Goal: Task Accomplishment & Management: Complete application form

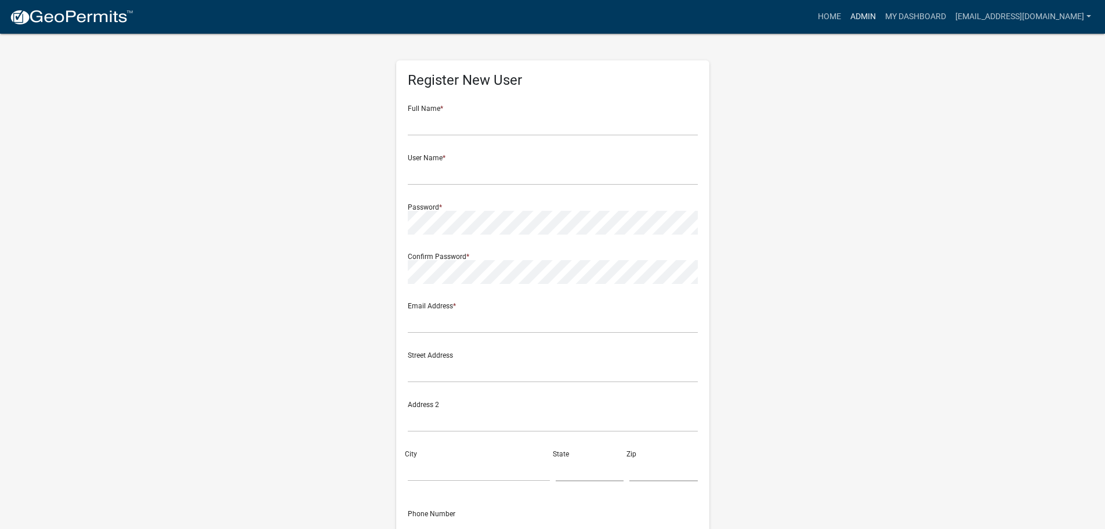
click at [857, 10] on link "Admin" at bounding box center [863, 17] width 35 height 22
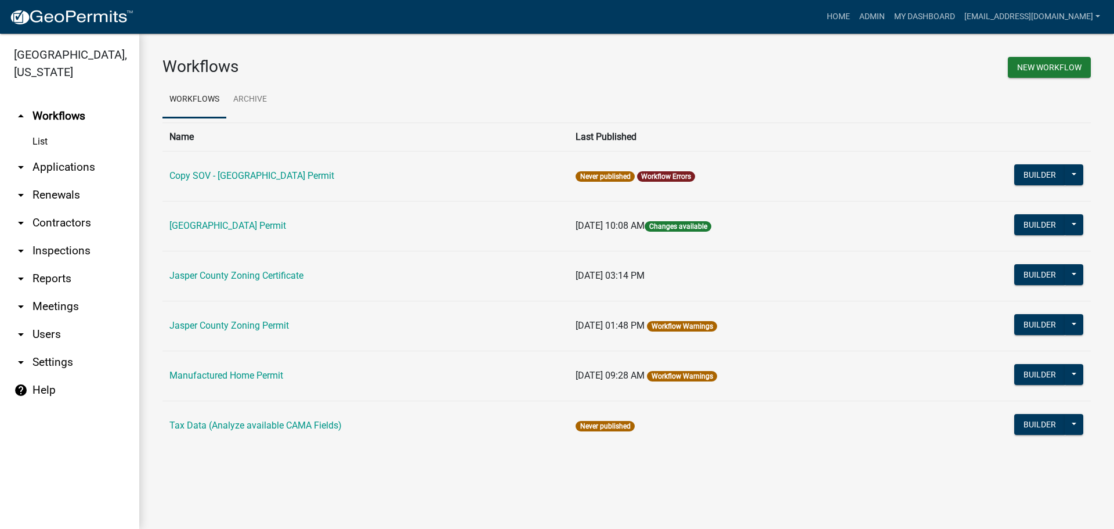
click at [48, 169] on link "arrow_drop_down Applications" at bounding box center [69, 167] width 139 height 28
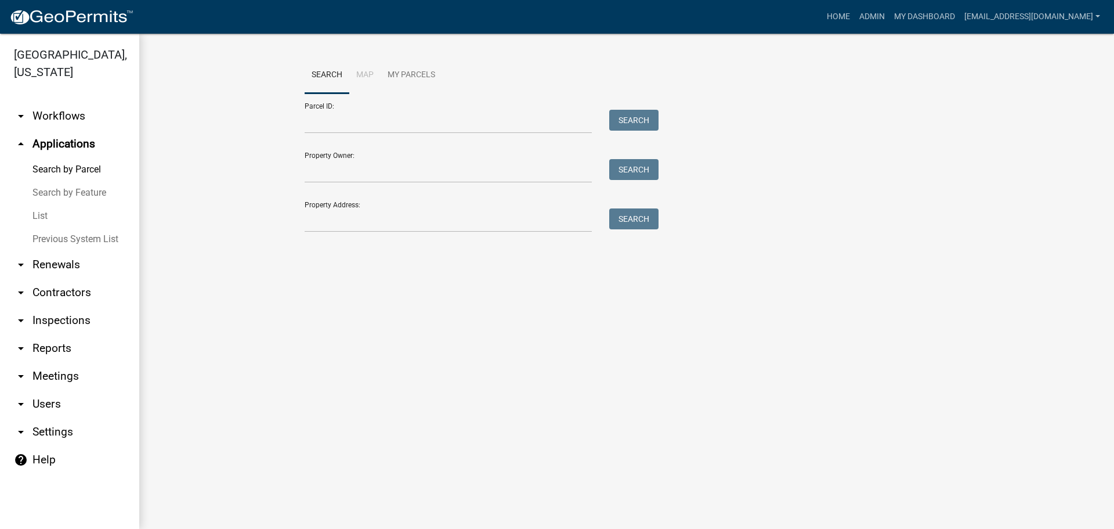
click at [43, 215] on link "List" at bounding box center [69, 215] width 139 height 23
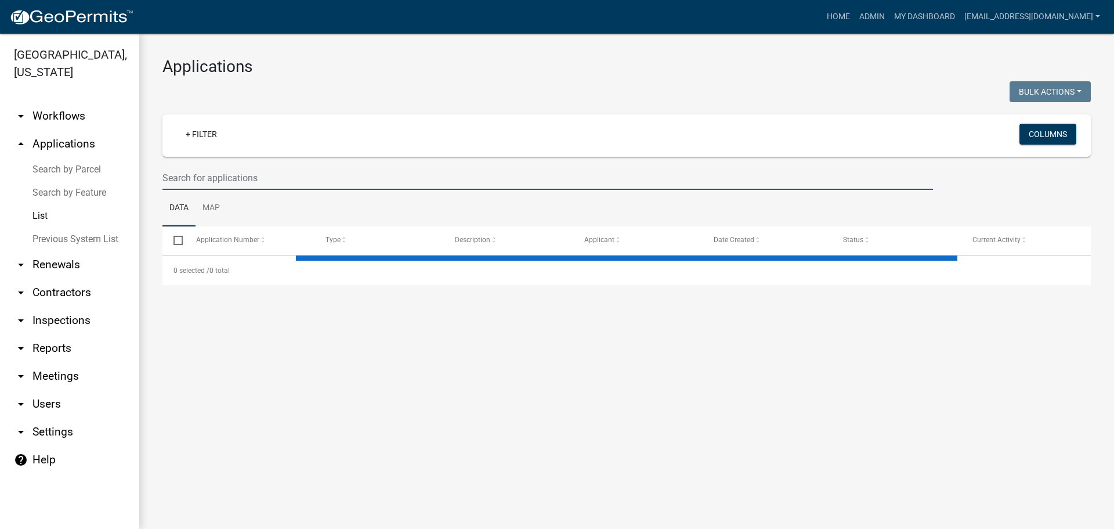
click at [360, 177] on input "text" at bounding box center [547, 178] width 771 height 24
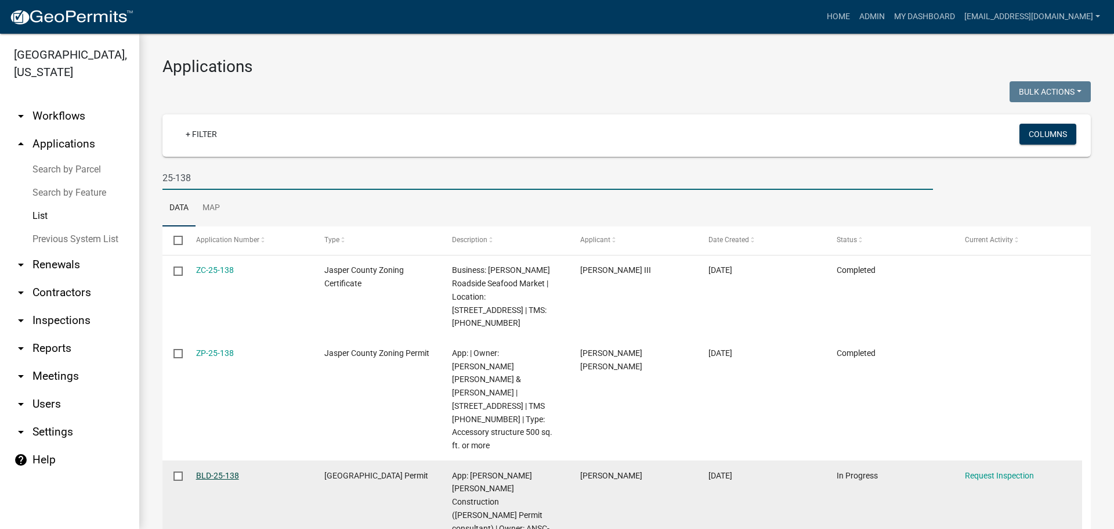
type input "25-138"
click at [230, 471] on link "BLD-25-138" at bounding box center [217, 475] width 43 height 9
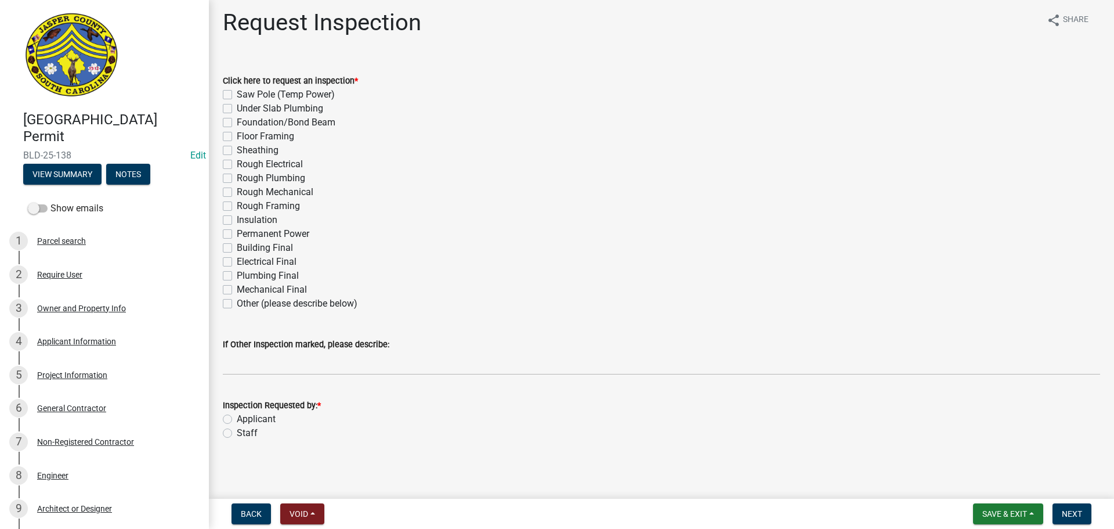
scroll to position [7, 0]
click at [107, 369] on div "5 Project Information" at bounding box center [99, 375] width 181 height 19
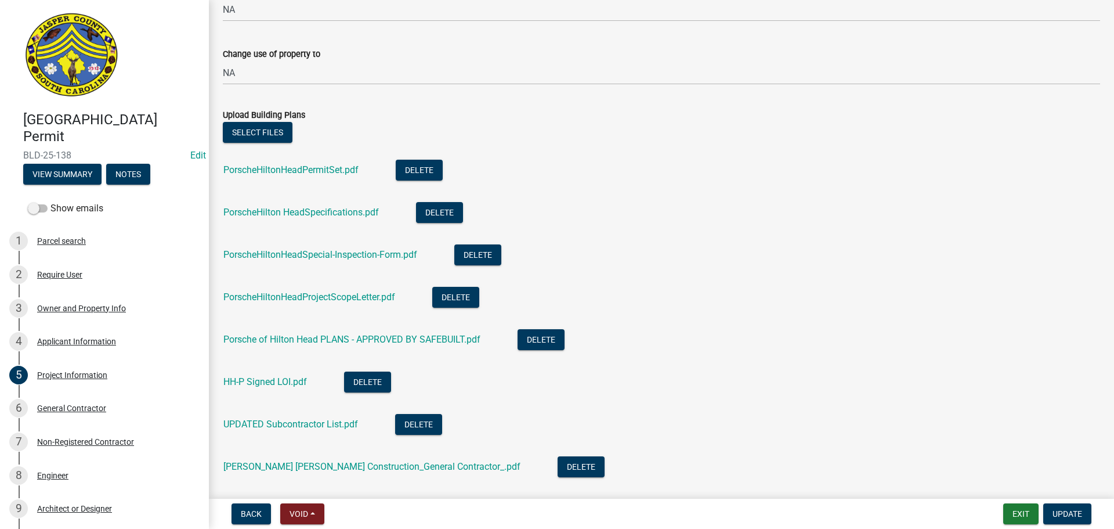
scroll to position [580, 0]
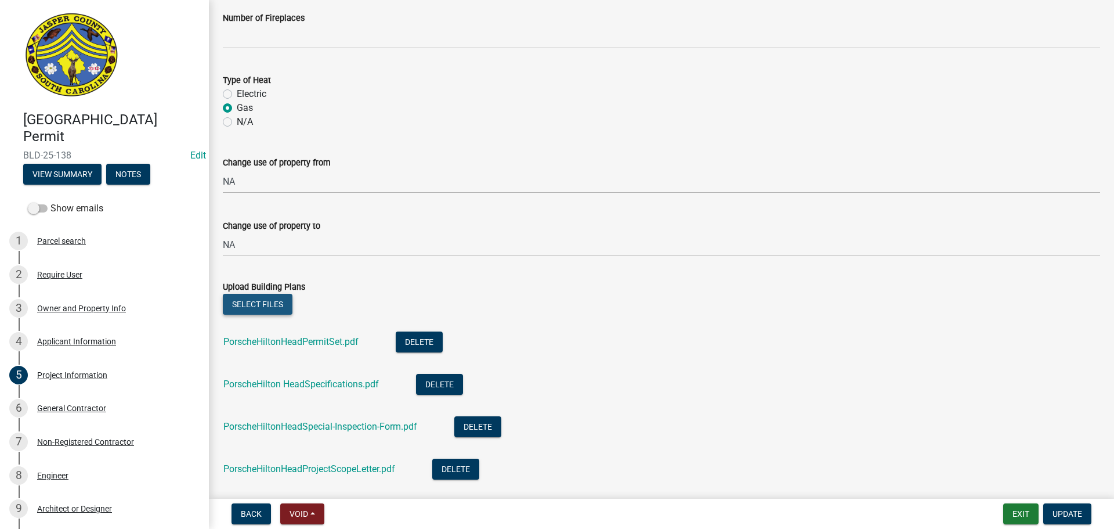
click at [260, 309] on button "Select files" at bounding box center [258, 304] width 70 height 21
click at [270, 306] on button "Select files" at bounding box center [258, 304] width 70 height 21
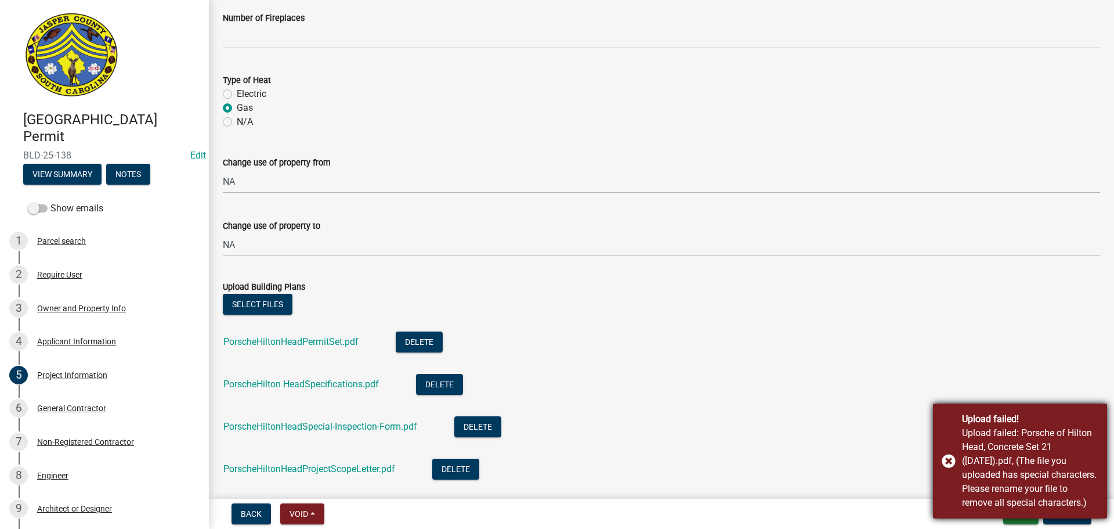
click at [951, 461] on div "Upload failed! Upload failed: Porsche of Hilton Head, Concrete Set 21 (10-9-25)…" at bounding box center [1020, 460] width 174 height 115
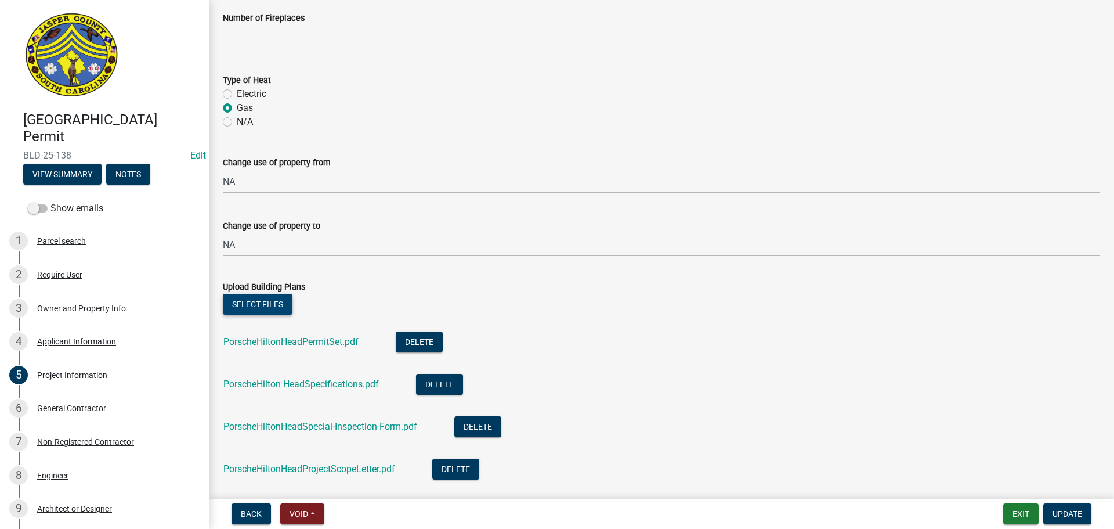
click at [276, 307] on button "Select files" at bounding box center [258, 304] width 70 height 21
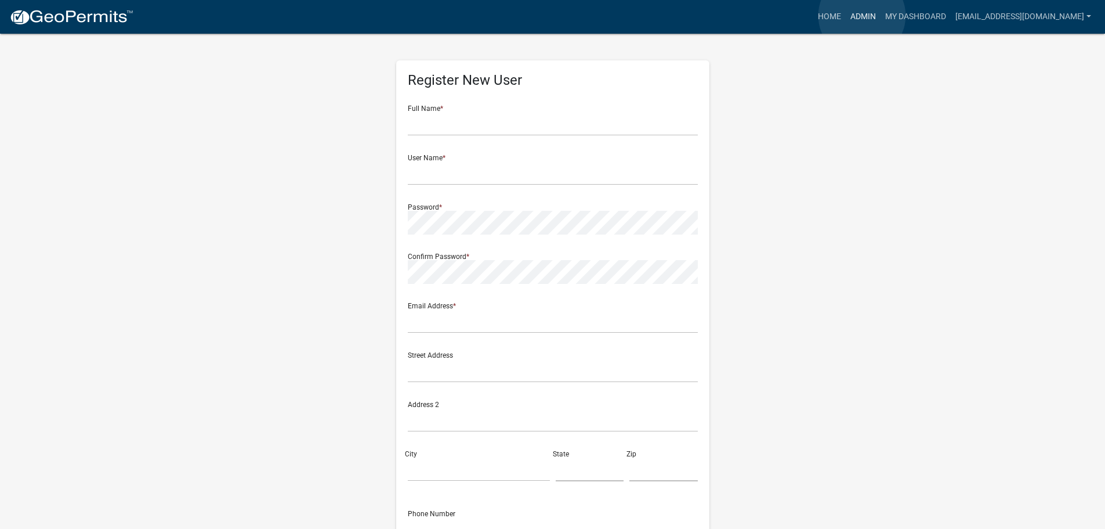
click at [862, 16] on link "Admin" at bounding box center [863, 17] width 35 height 22
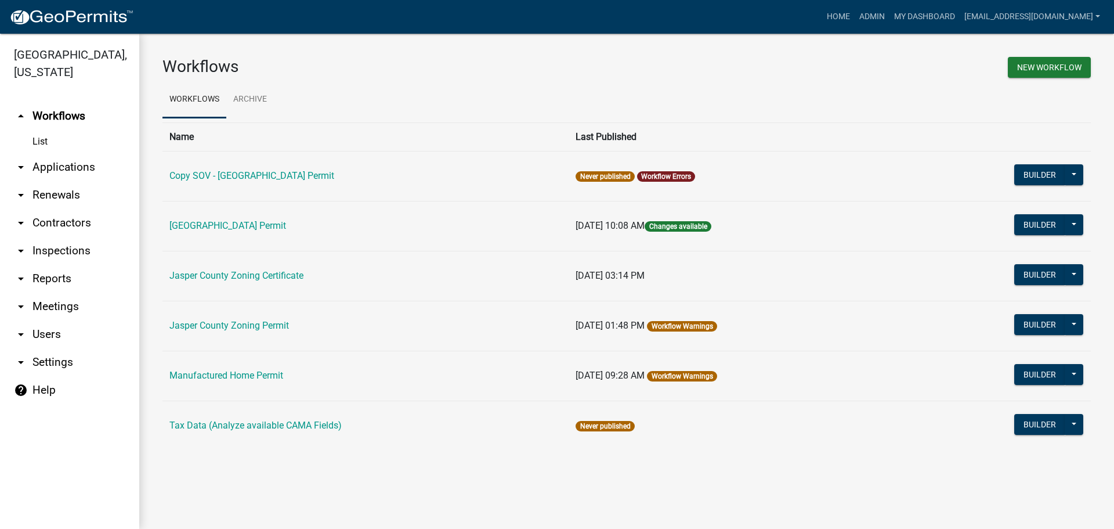
click at [71, 168] on link "arrow_drop_down Applications" at bounding box center [69, 167] width 139 height 28
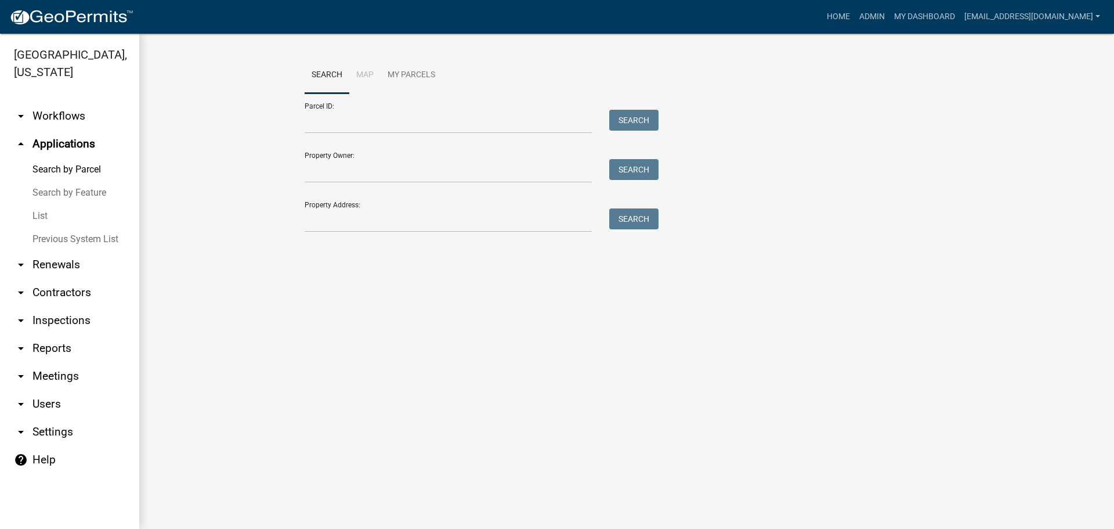
click at [43, 215] on link "List" at bounding box center [69, 215] width 139 height 23
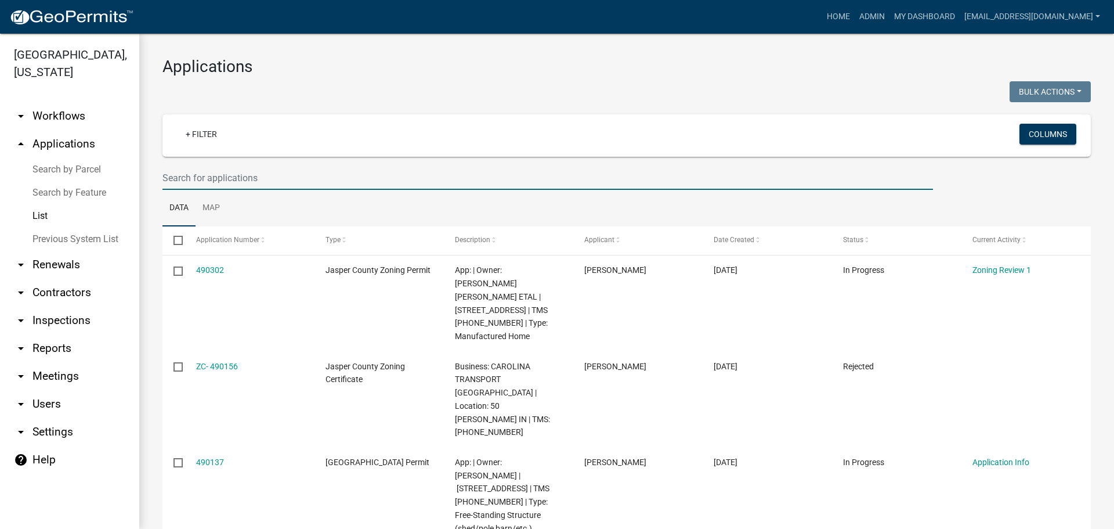
click at [294, 170] on input "text" at bounding box center [547, 178] width 771 height 24
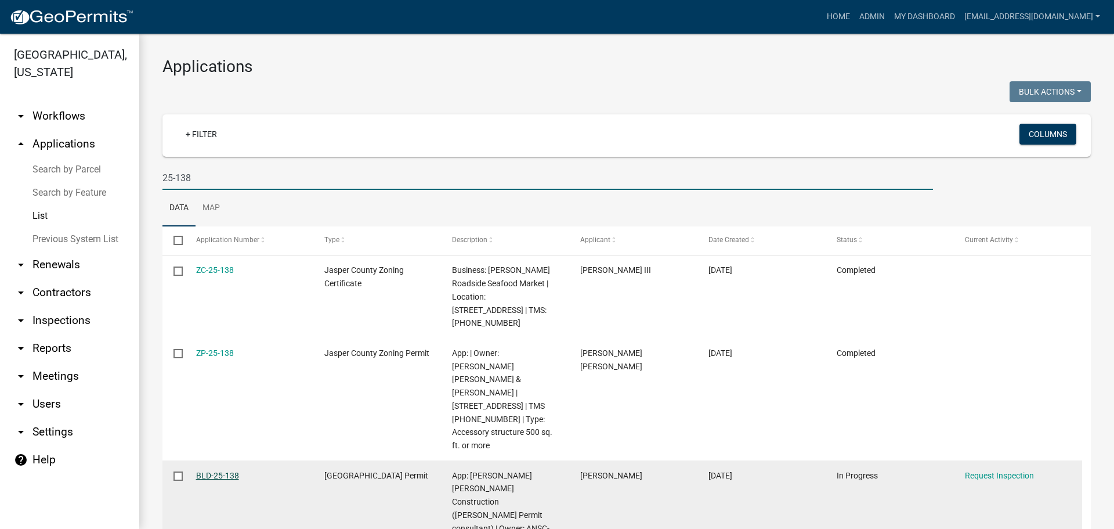
type input "25-138"
click at [223, 471] on link "BLD-25-138" at bounding box center [217, 475] width 43 height 9
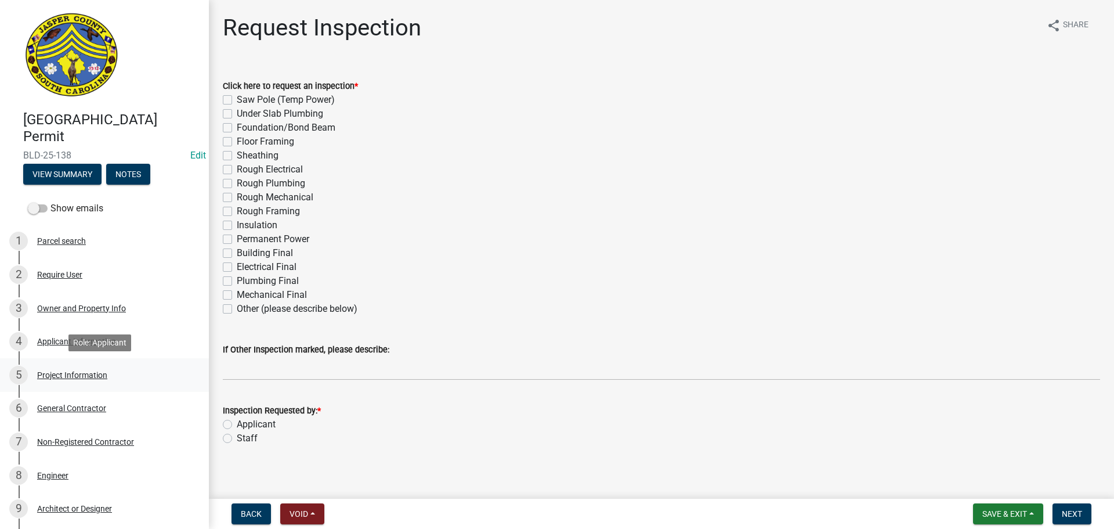
click at [57, 378] on div "Project Information" at bounding box center [72, 375] width 70 height 8
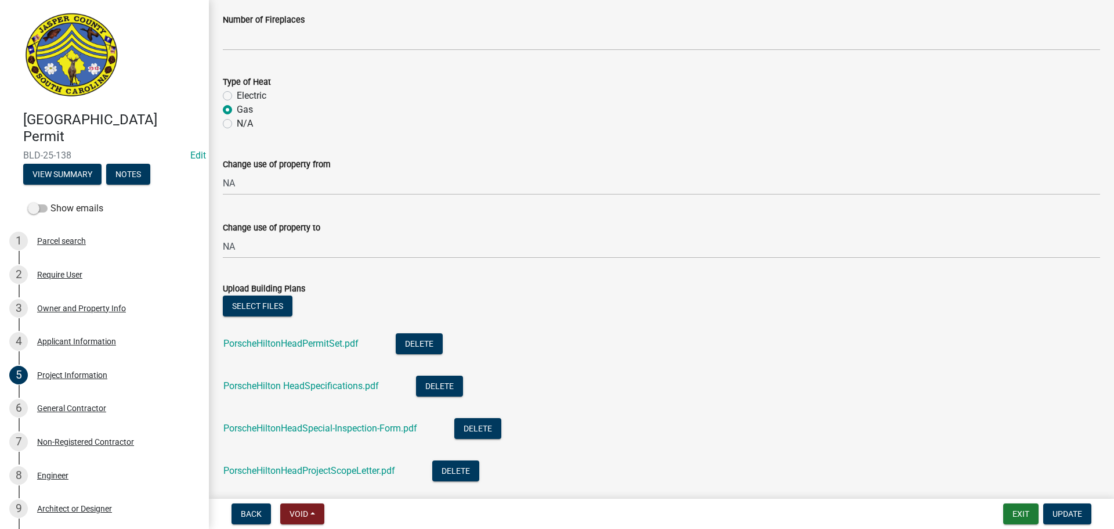
scroll to position [580, 0]
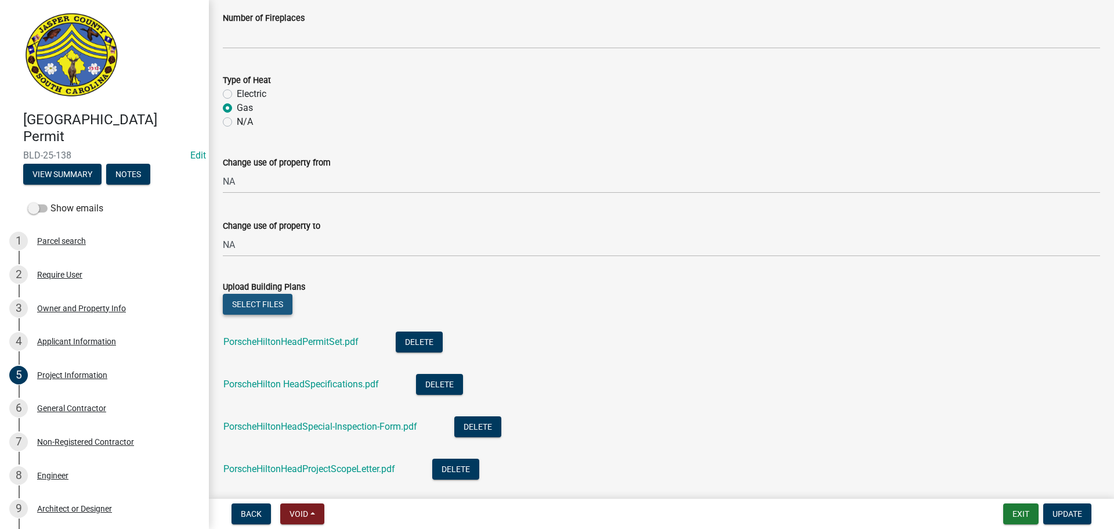
click at [263, 301] on button "Select files" at bounding box center [258, 304] width 70 height 21
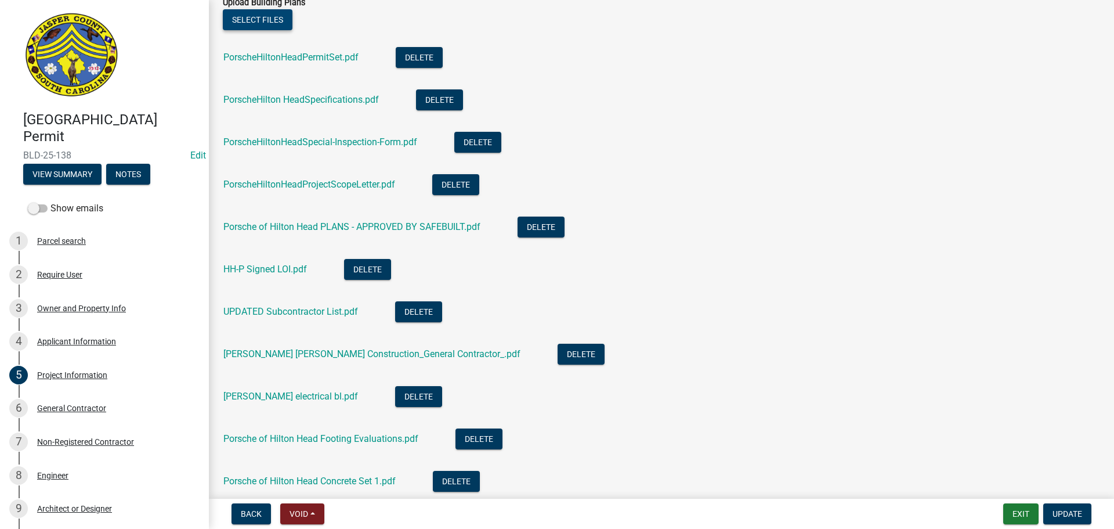
scroll to position [696, 0]
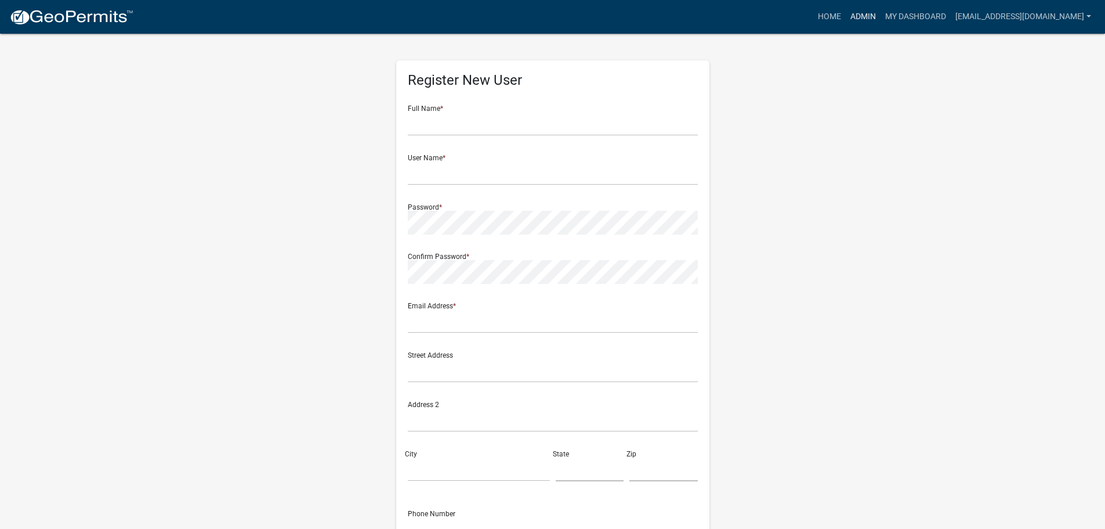
click at [868, 10] on link "Admin" at bounding box center [863, 17] width 35 height 22
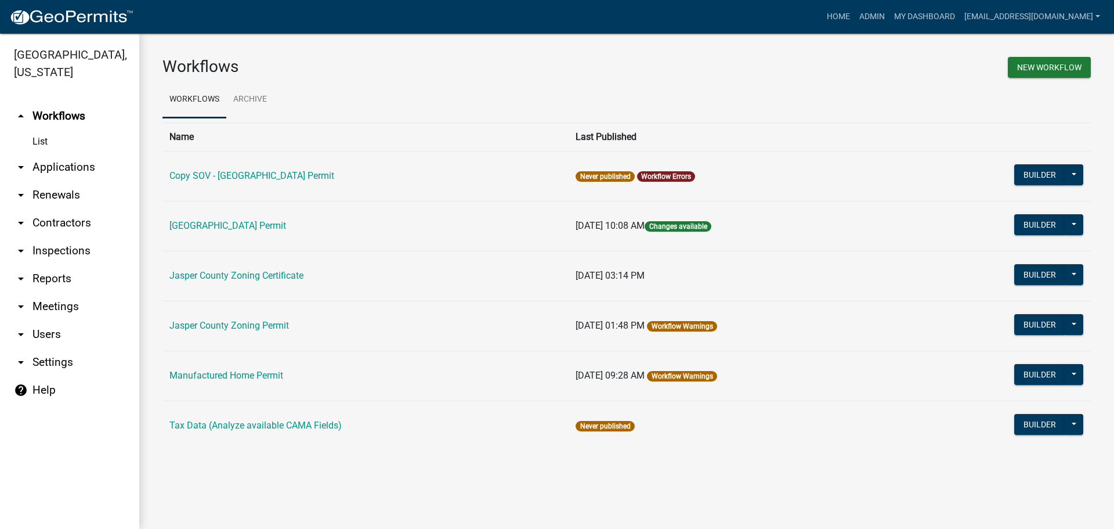
click at [62, 169] on link "arrow_drop_down Applications" at bounding box center [69, 167] width 139 height 28
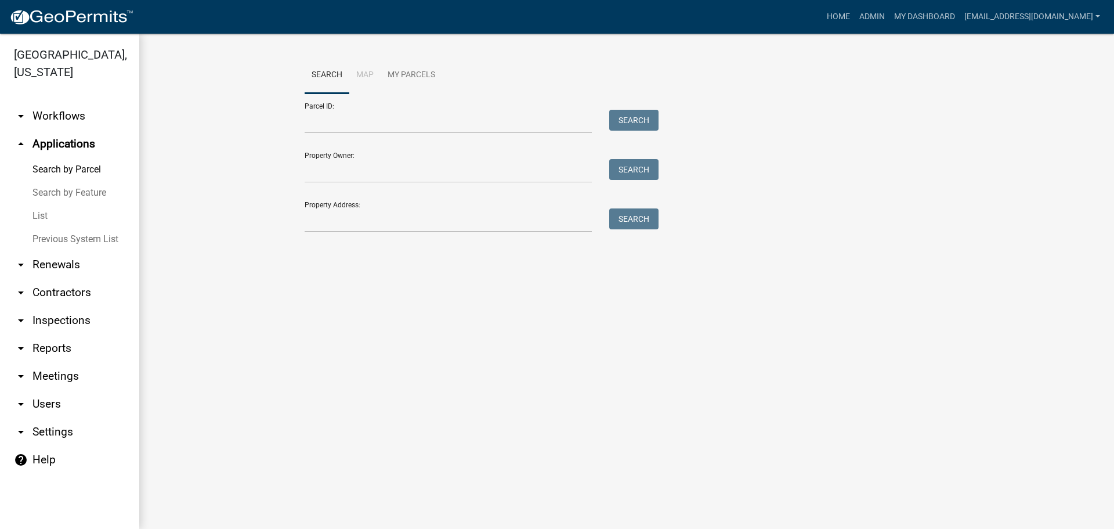
click at [40, 214] on link "List" at bounding box center [69, 215] width 139 height 23
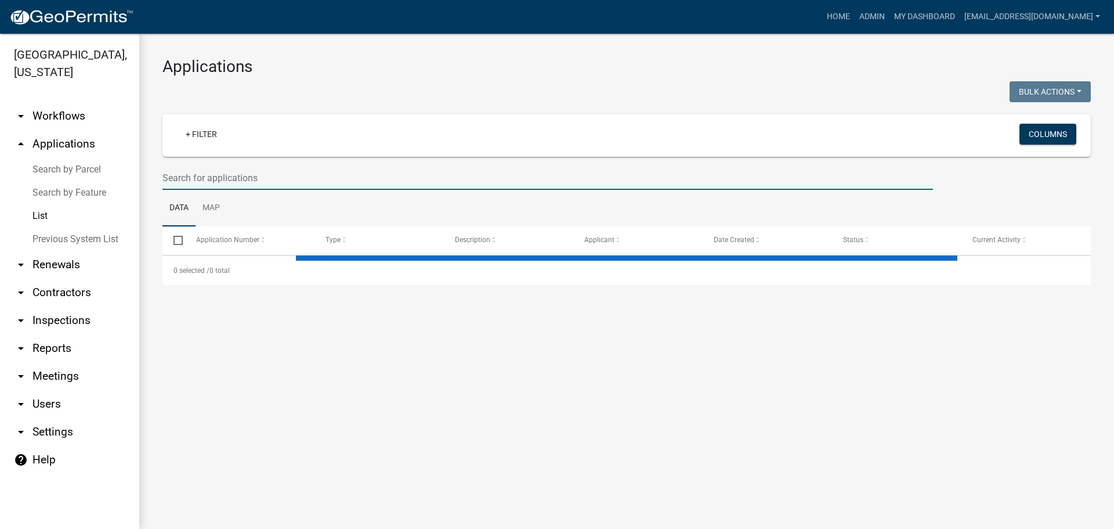
click at [344, 180] on input "text" at bounding box center [547, 178] width 771 height 24
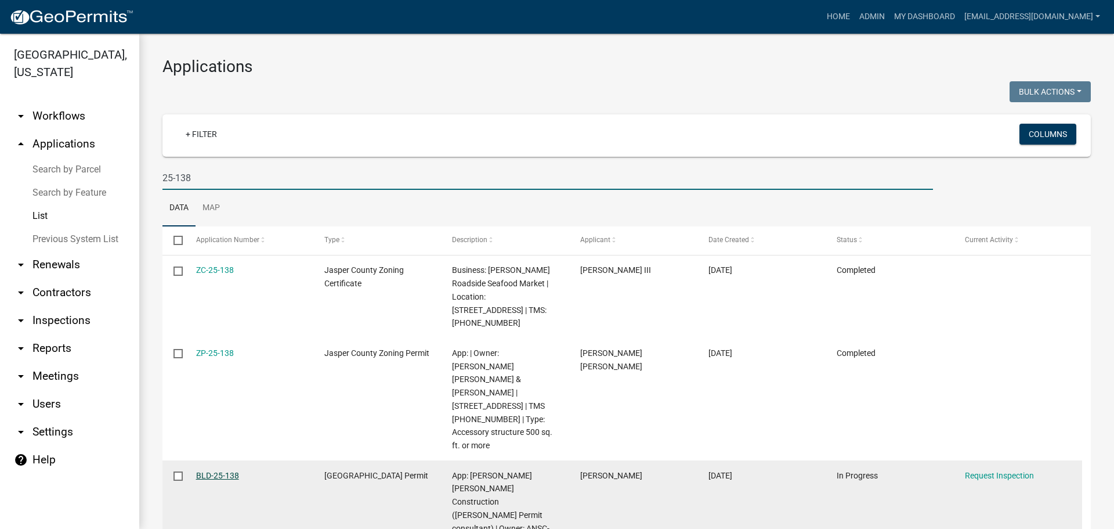
type input "25-138"
click at [222, 471] on link "BLD-25-138" at bounding box center [217, 475] width 43 height 9
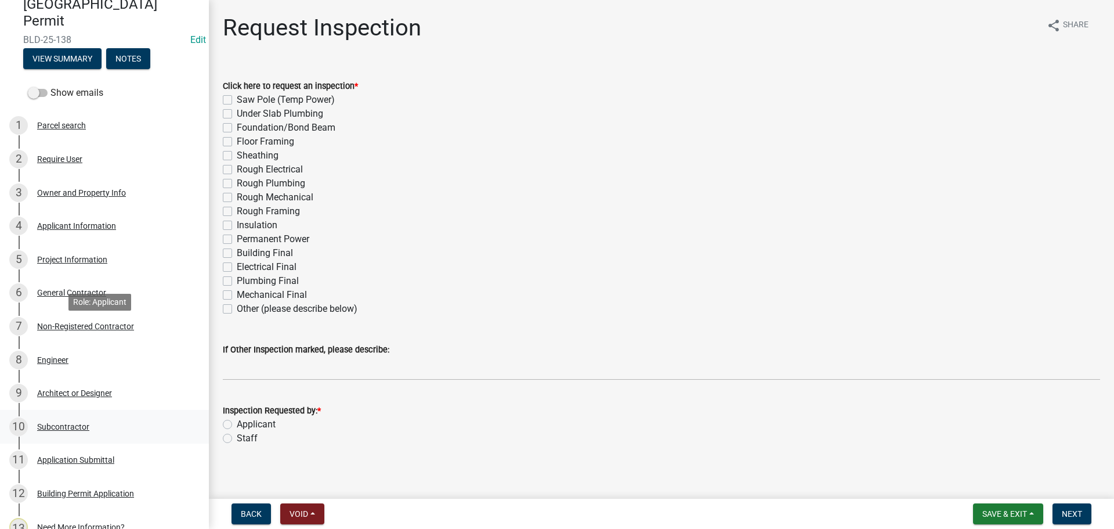
scroll to position [116, 0]
click at [88, 260] on div "Project Information" at bounding box center [72, 259] width 70 height 8
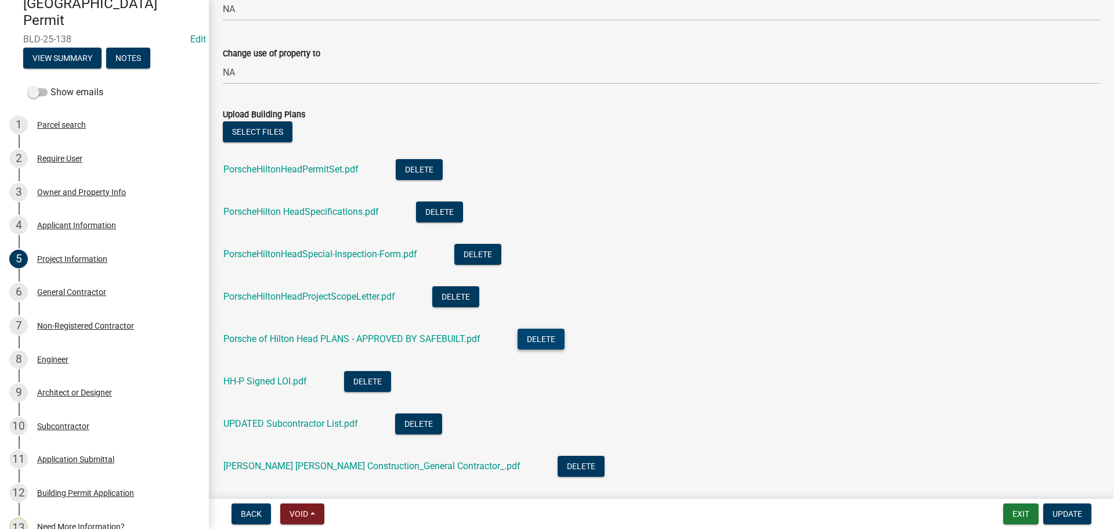
scroll to position [696, 0]
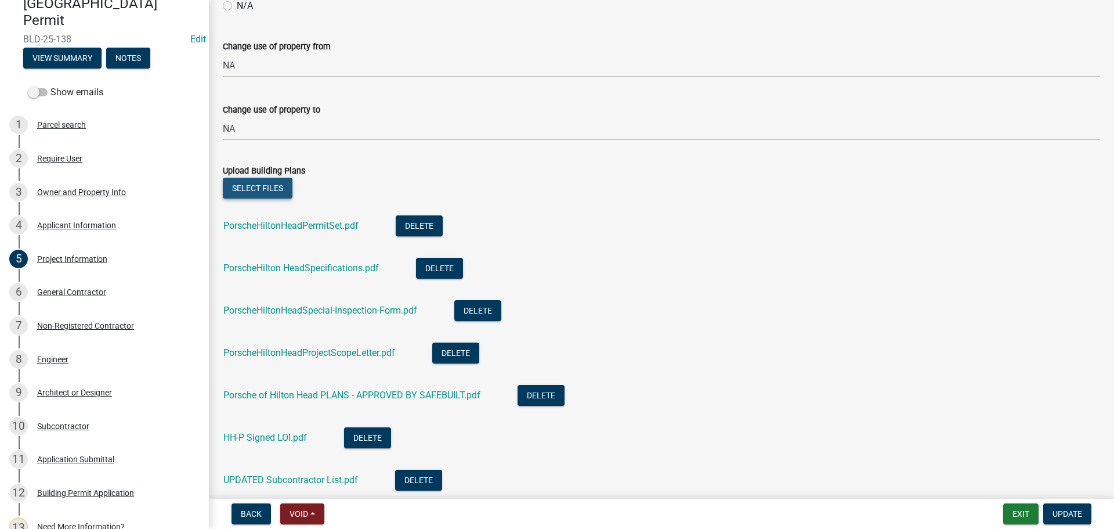
click at [250, 186] on button "Select files" at bounding box center [258, 188] width 70 height 21
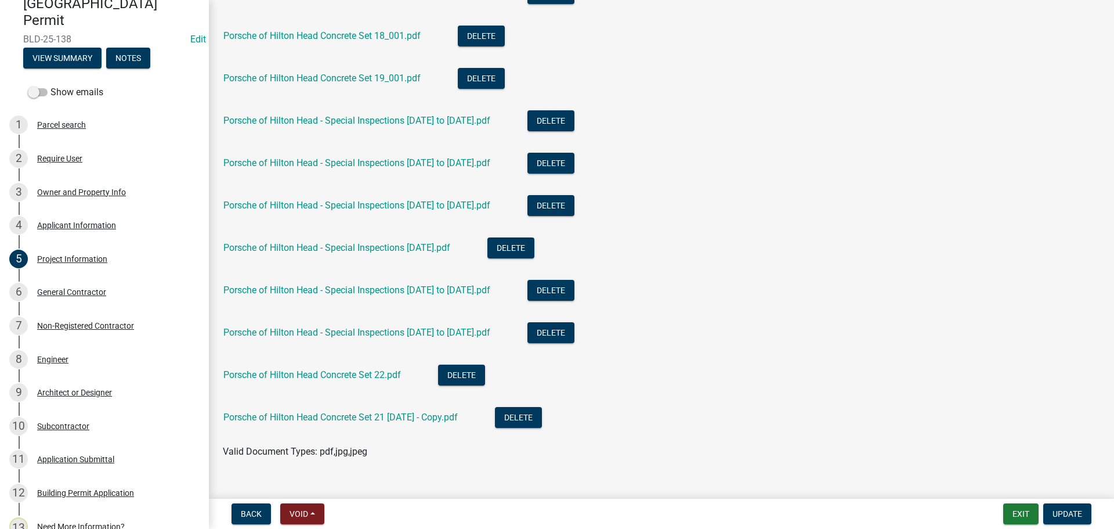
scroll to position [2982, 0]
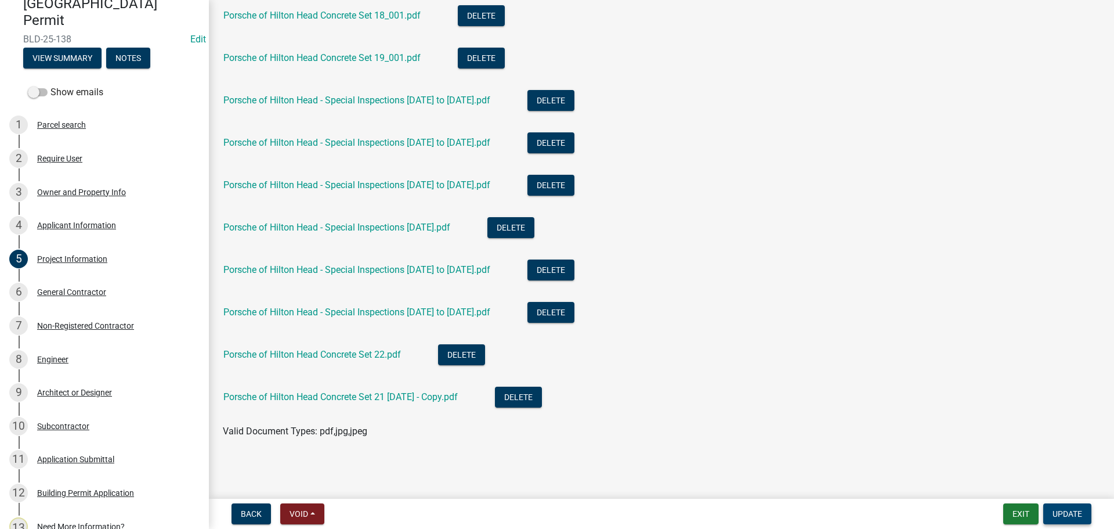
click at [1064, 515] on span "Update" at bounding box center [1068, 513] width 30 height 9
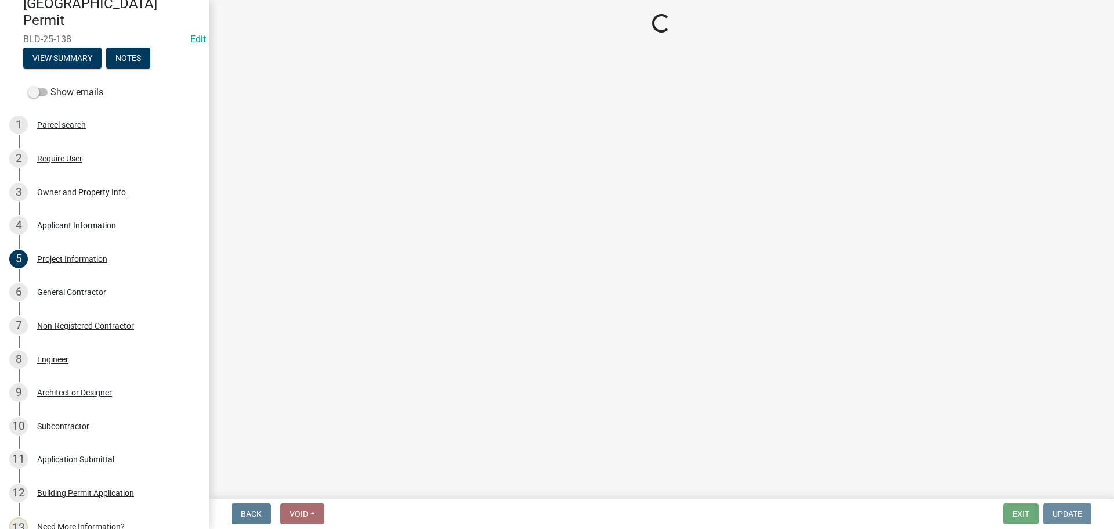
scroll to position [0, 0]
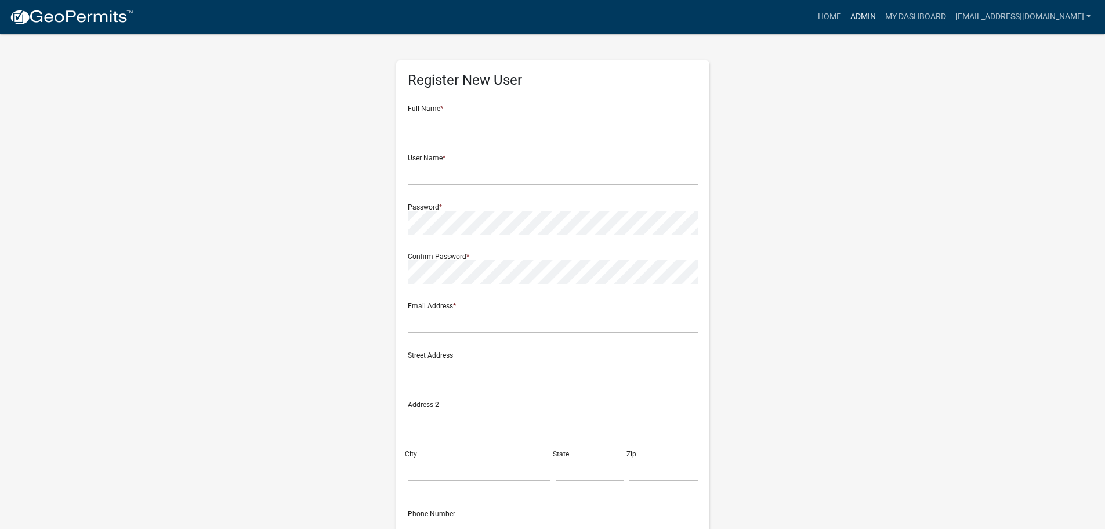
click at [872, 24] on link "Admin" at bounding box center [863, 17] width 35 height 22
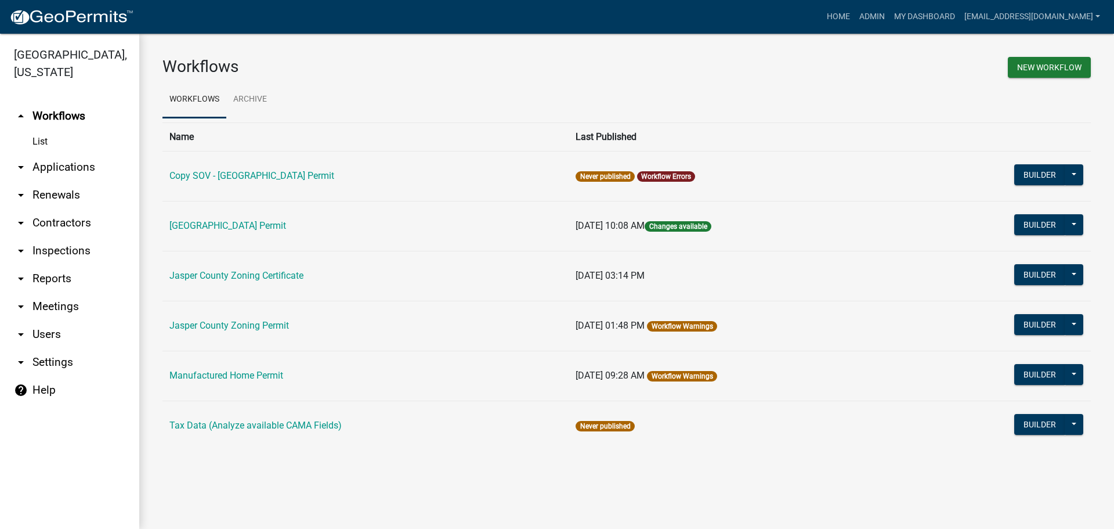
click at [62, 169] on link "arrow_drop_down Applications" at bounding box center [69, 167] width 139 height 28
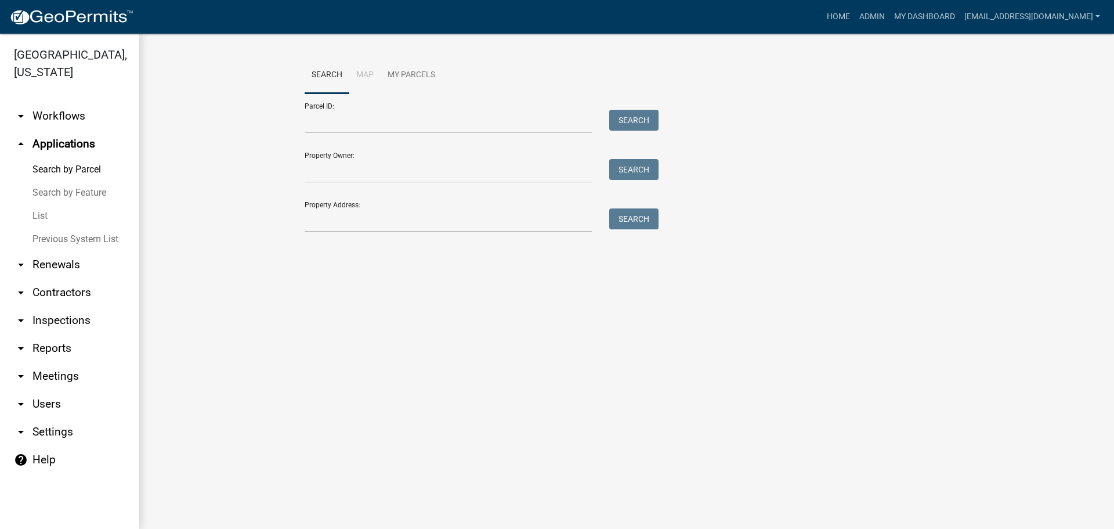
click at [45, 209] on link "List" at bounding box center [69, 215] width 139 height 23
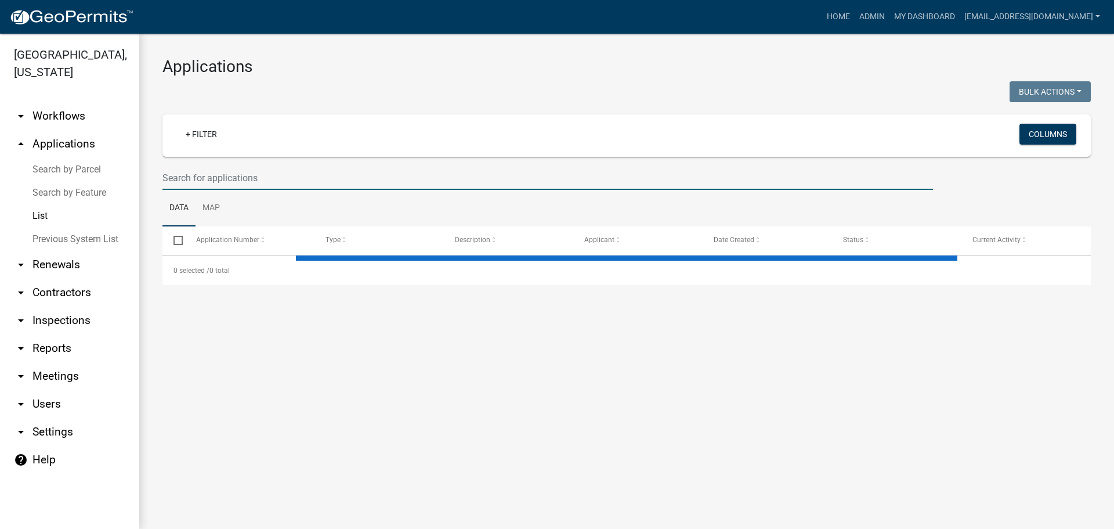
click at [365, 182] on input "text" at bounding box center [547, 178] width 771 height 24
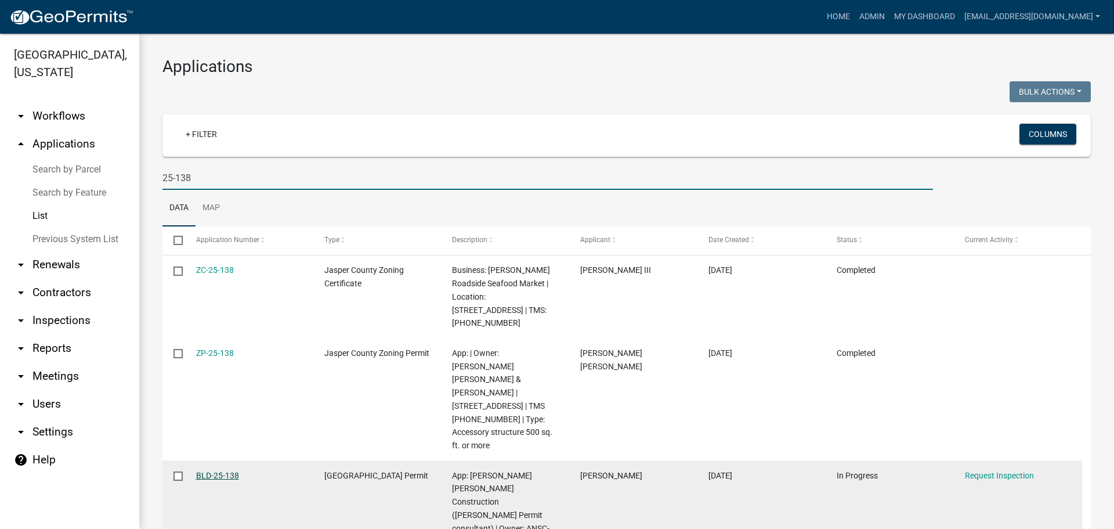
type input "25-138"
click at [220, 471] on link "BLD-25-138" at bounding box center [217, 475] width 43 height 9
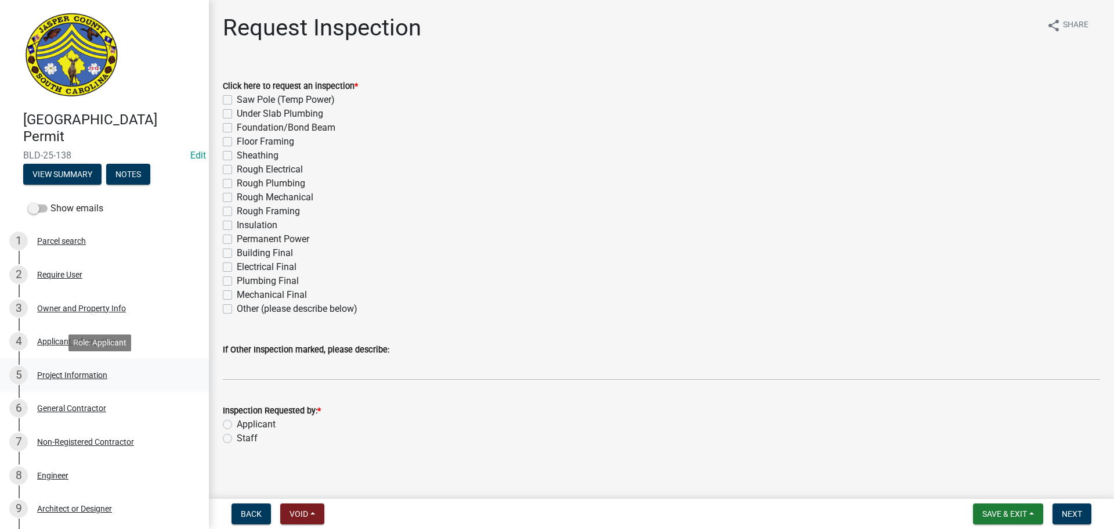
click at [80, 375] on div "Project Information" at bounding box center [72, 375] width 70 height 8
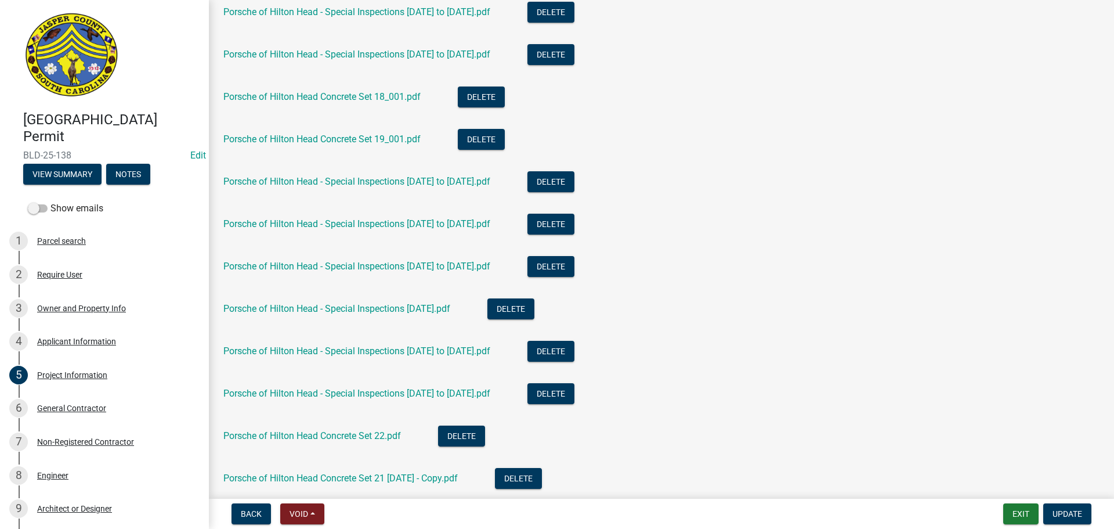
scroll to position [2982, 0]
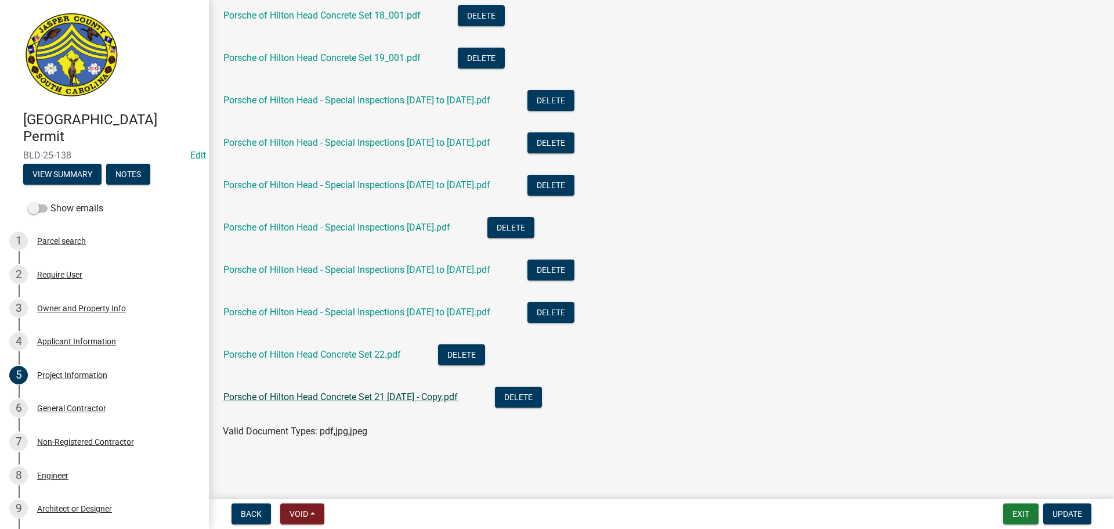
click at [294, 393] on link "Porsche of Hilton Head Concrete Set 21 [DATE] - Copy.pdf" at bounding box center [340, 396] width 234 height 11
click at [355, 356] on link "Porsche of Hilton Head Concrete Set 22.pdf" at bounding box center [312, 354] width 178 height 11
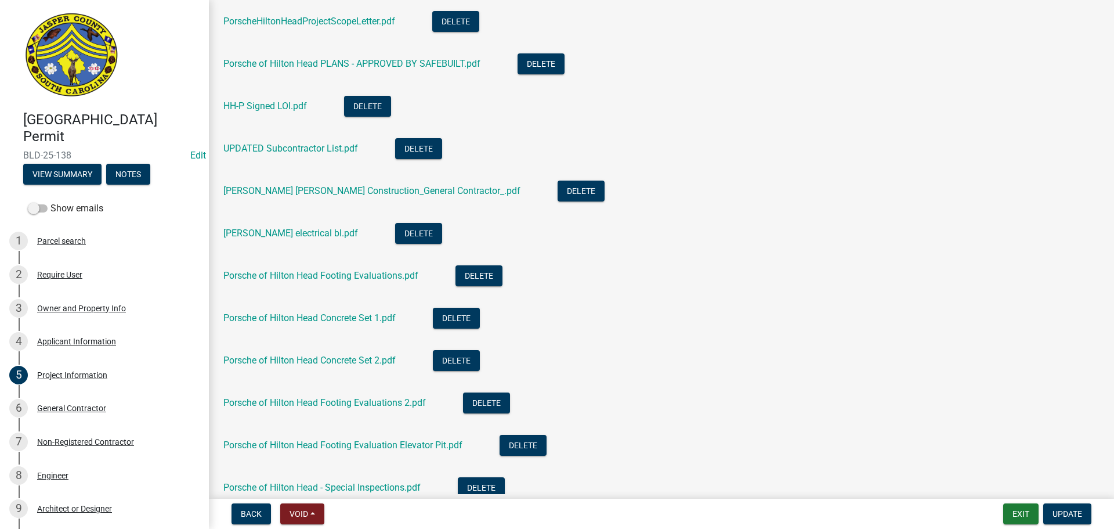
scroll to position [1067, 0]
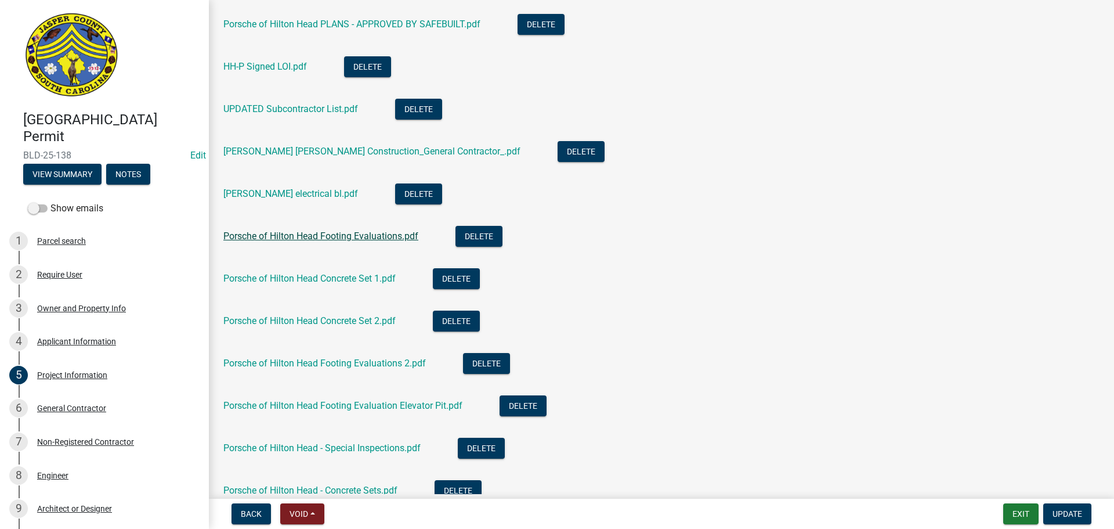
click at [309, 236] on link "Porsche of Hilton Head Footing Evaluations.pdf" at bounding box center [320, 235] width 195 height 11
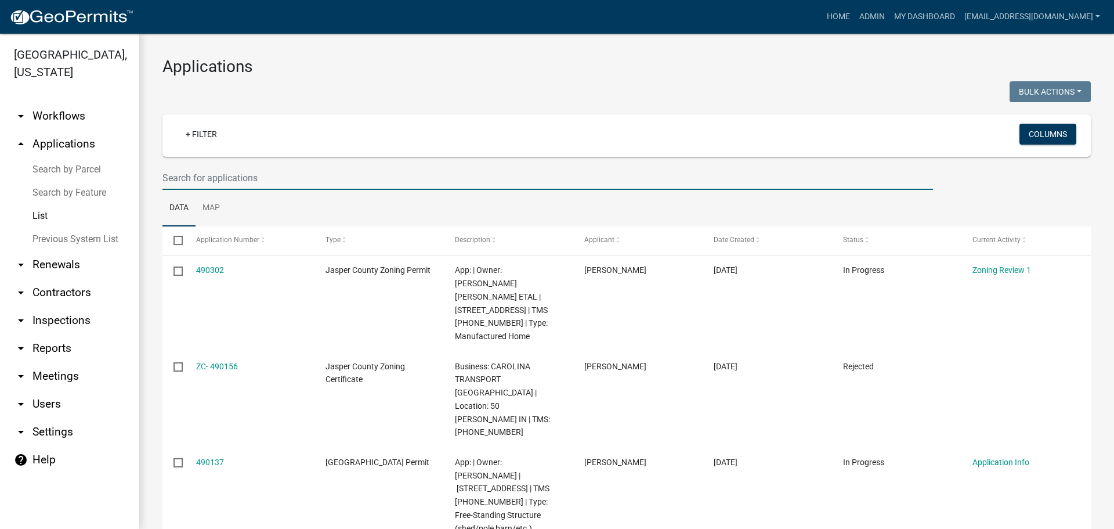
click at [308, 180] on input "text" at bounding box center [547, 178] width 771 height 24
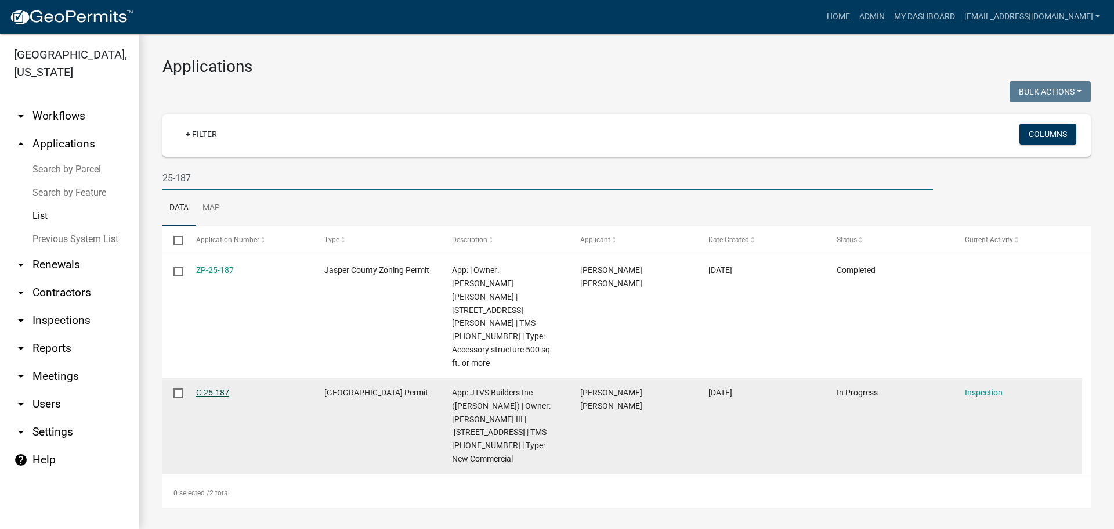
type input "25-187"
click at [211, 388] on link "C-25-187" at bounding box center [212, 392] width 33 height 9
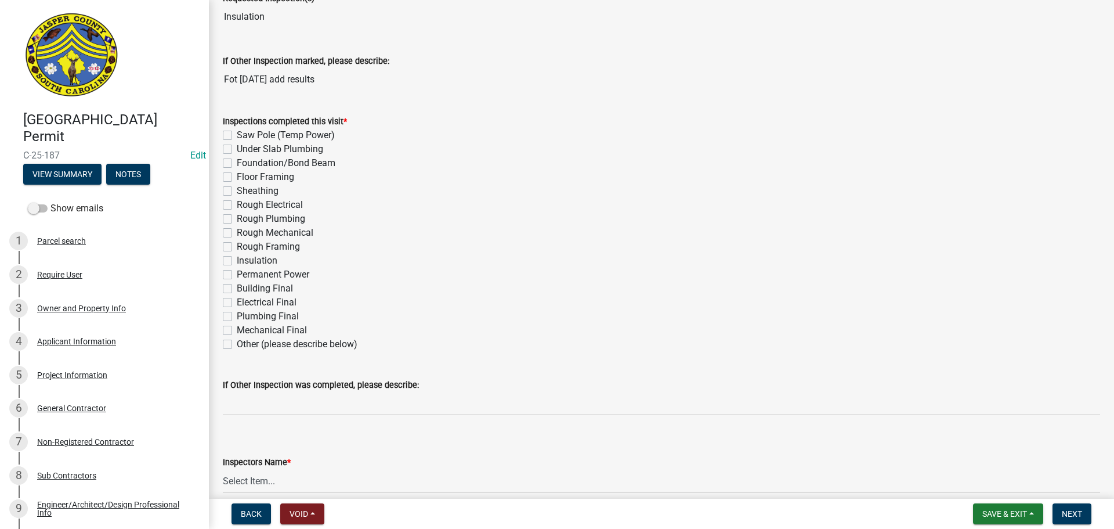
scroll to position [116, 0]
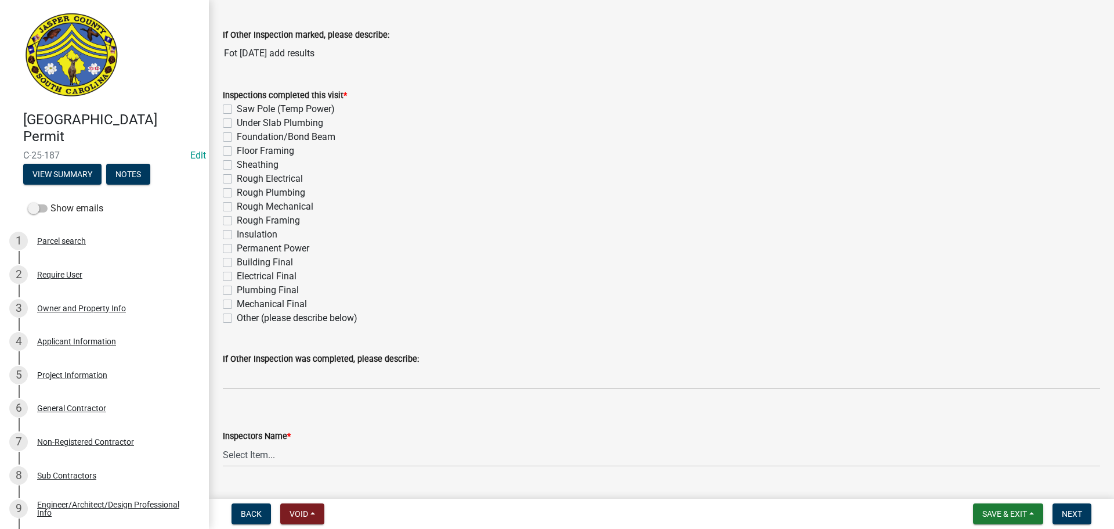
click at [237, 234] on label "Insulation" at bounding box center [257, 234] width 41 height 14
click at [237, 234] on input "Insulation" at bounding box center [241, 231] width 8 height 8
checkbox input "true"
checkbox input "false"
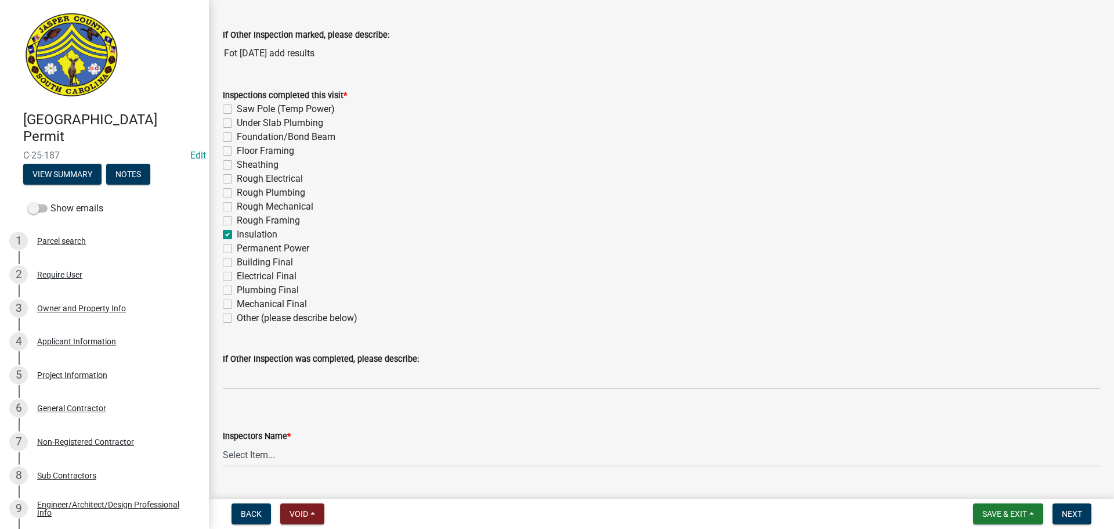
checkbox input "false"
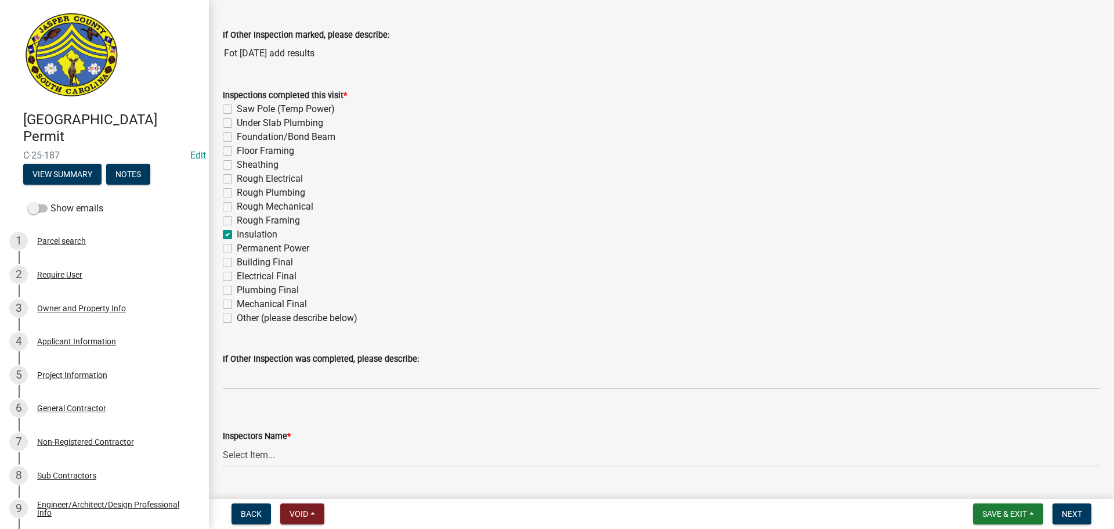
checkbox input "false"
checkbox input "true"
checkbox input "false"
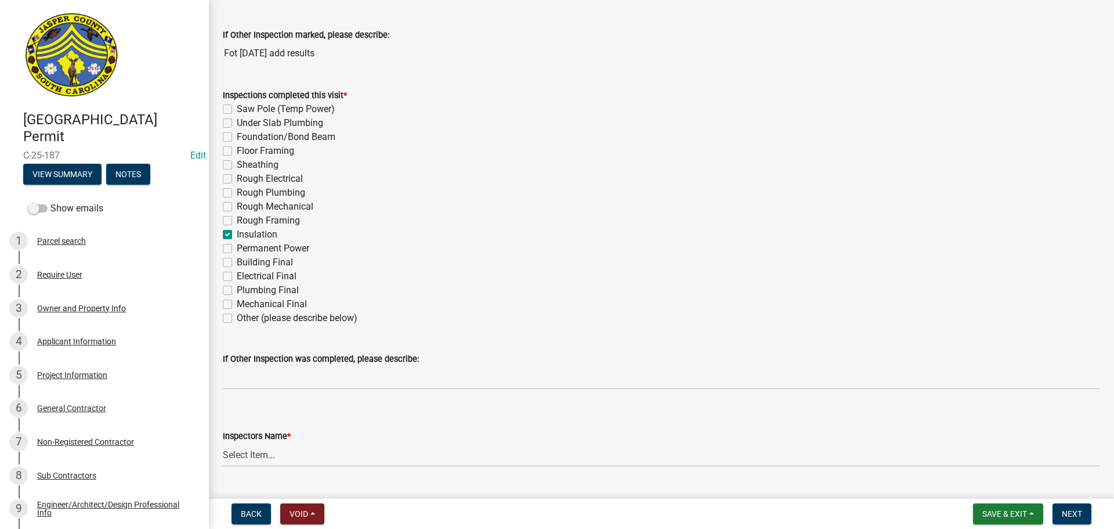
checkbox input "false"
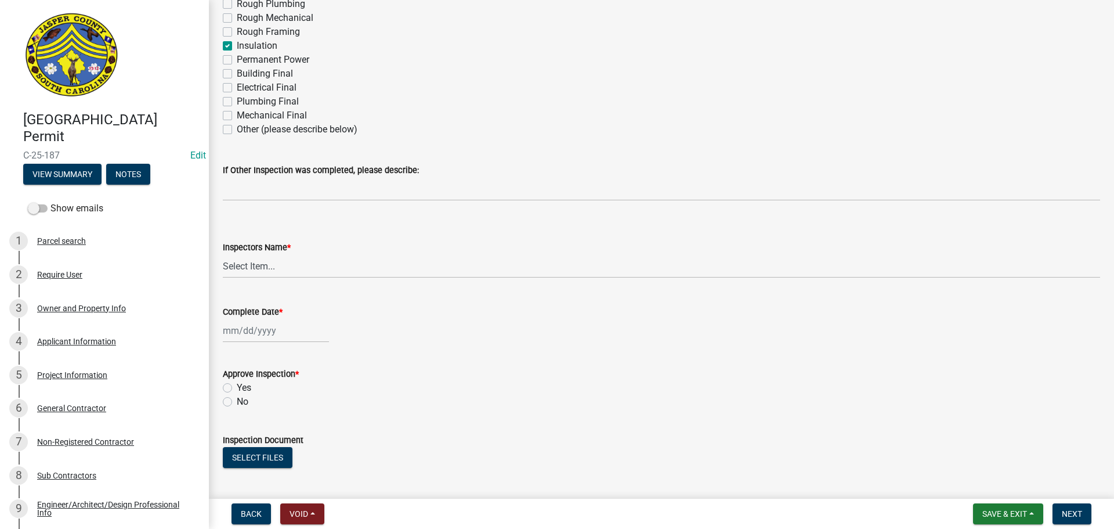
scroll to position [348, 0]
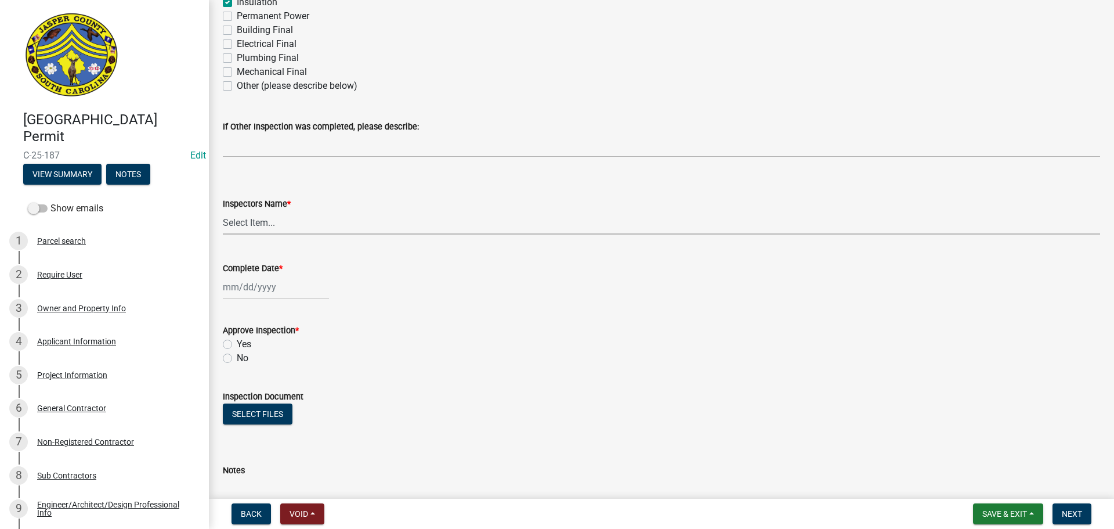
click at [247, 225] on select "Select Item... jcorwin@jaspercounty.gov (John Corwin ) rcampbell (Ryan Campbell)" at bounding box center [661, 223] width 877 height 24
select select "2d9ba1e5-2fdd-4b15-98d0-073dcbeb5880"
click at [223, 211] on select "Select Item... jcorwin@jaspercounty.gov (John Corwin ) rcampbell (Ryan Campbell)" at bounding box center [661, 223] width 877 height 24
select select "10"
select select "2025"
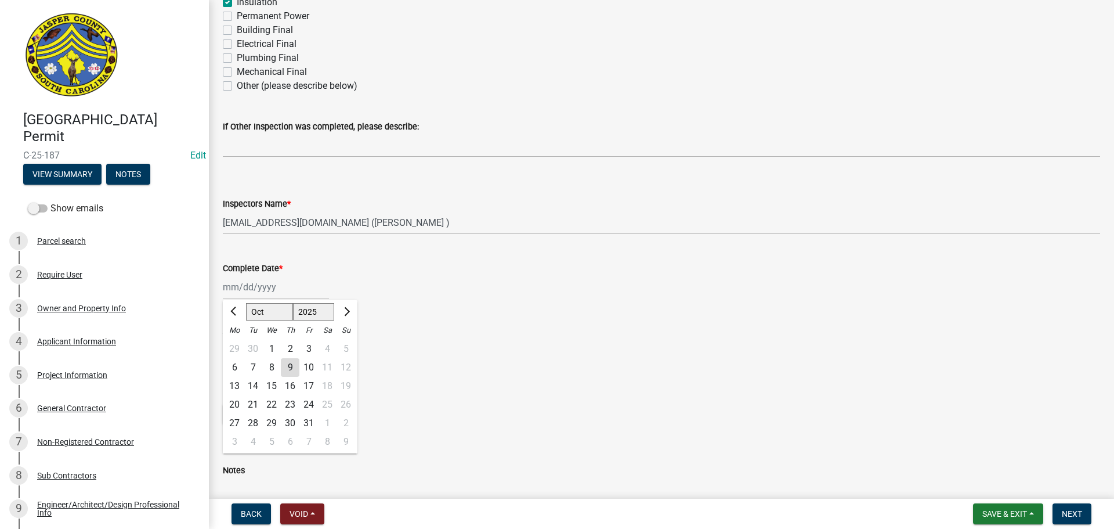
click at [267, 290] on div "Jan Feb Mar Apr May Jun Jul Aug Sep Oct Nov Dec 1525 1526 1527 1528 1529 1530 1…" at bounding box center [276, 287] width 106 height 24
click at [389, 338] on div "Yes" at bounding box center [661, 344] width 877 height 14
click at [276, 286] on div at bounding box center [276, 287] width 106 height 24
select select "10"
select select "2025"
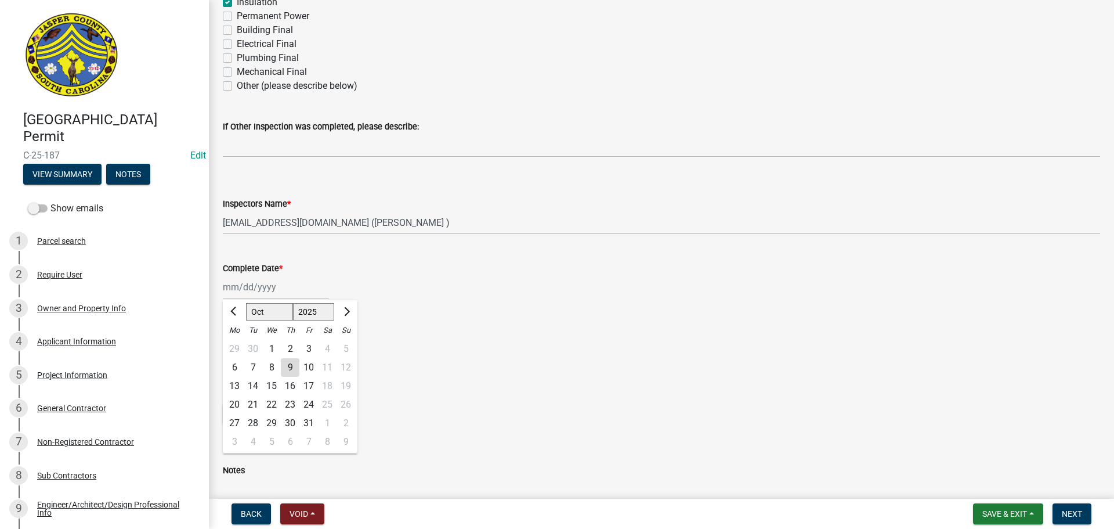
click at [284, 363] on div "9" at bounding box center [290, 367] width 19 height 19
type input "[DATE]"
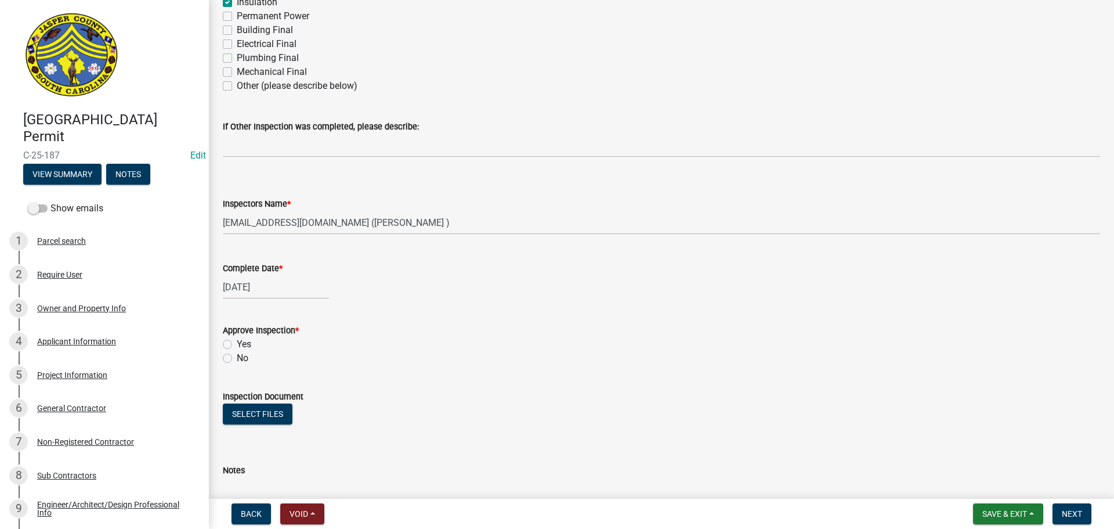
click at [237, 343] on label "Yes" at bounding box center [244, 344] width 15 height 14
click at [237, 343] on input "Yes" at bounding box center [241, 341] width 8 height 8
radio input "true"
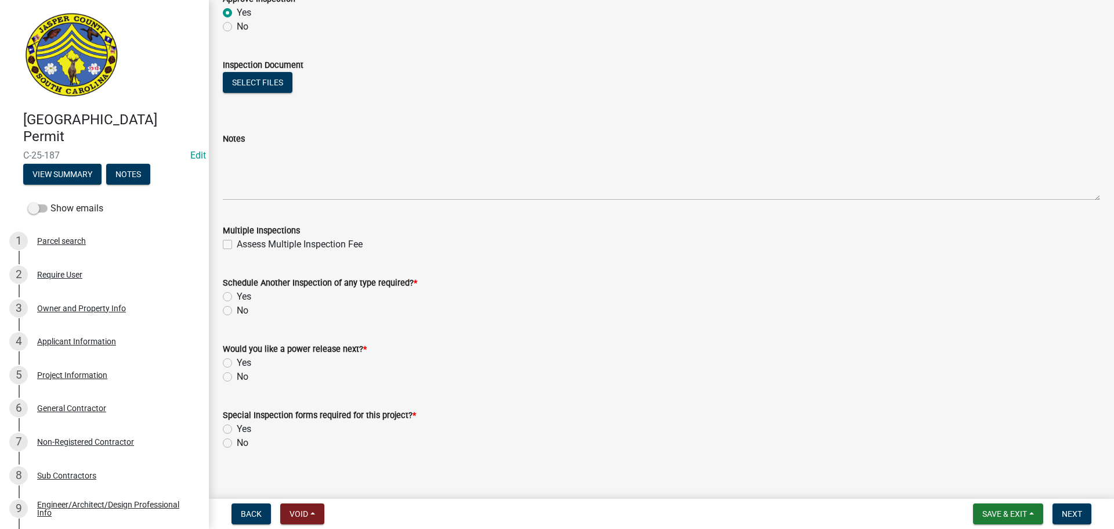
scroll to position [691, 0]
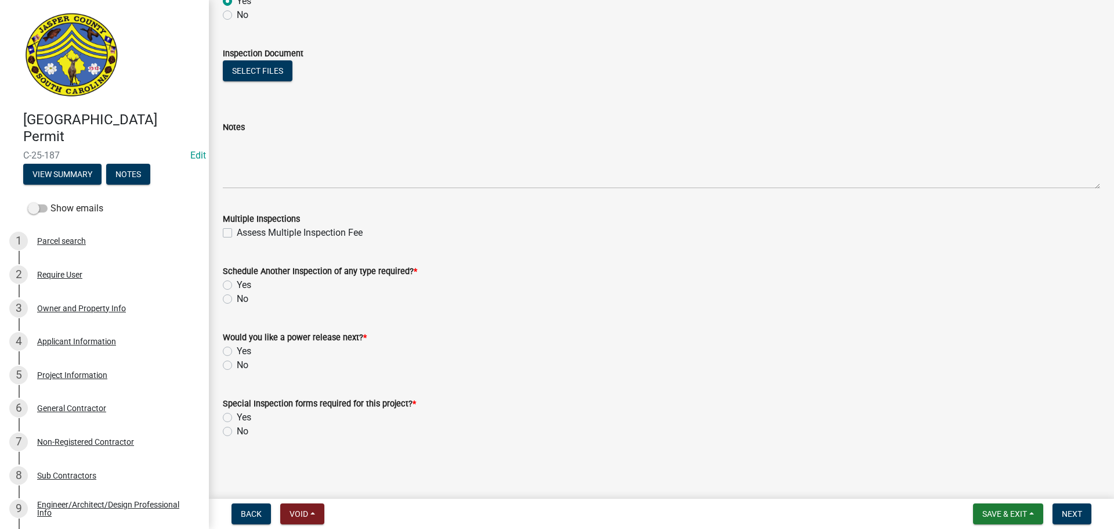
click at [237, 286] on label "Yes" at bounding box center [244, 285] width 15 height 14
click at [237, 285] on input "Yes" at bounding box center [241, 282] width 8 height 8
radio input "true"
click at [237, 369] on label "No" at bounding box center [243, 365] width 12 height 14
click at [237, 366] on input "No" at bounding box center [241, 362] width 8 height 8
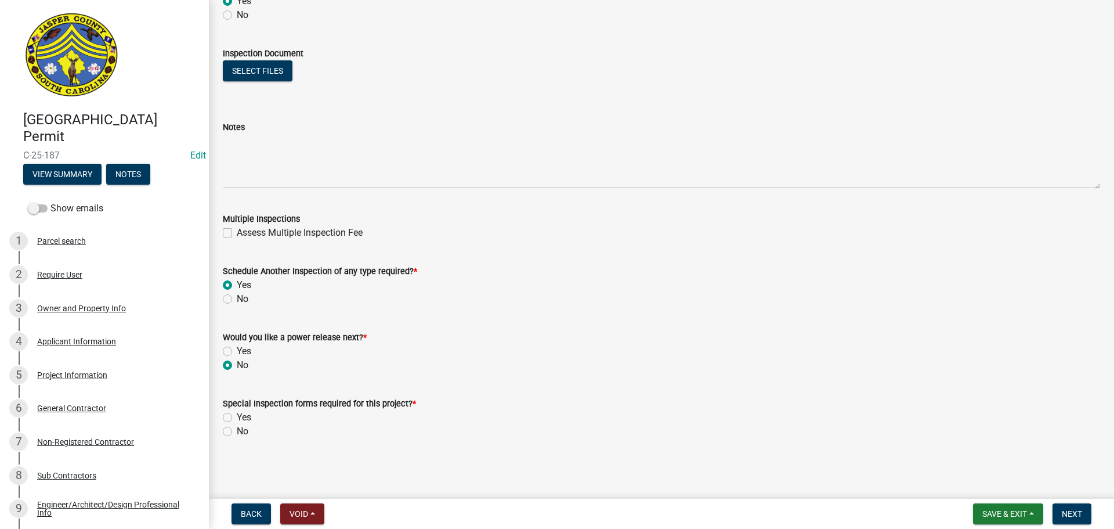
radio input "true"
click at [237, 429] on label "No" at bounding box center [243, 431] width 12 height 14
click at [237, 429] on input "No" at bounding box center [241, 428] width 8 height 8
radio input "true"
click at [1075, 509] on span "Next" at bounding box center [1072, 513] width 20 height 9
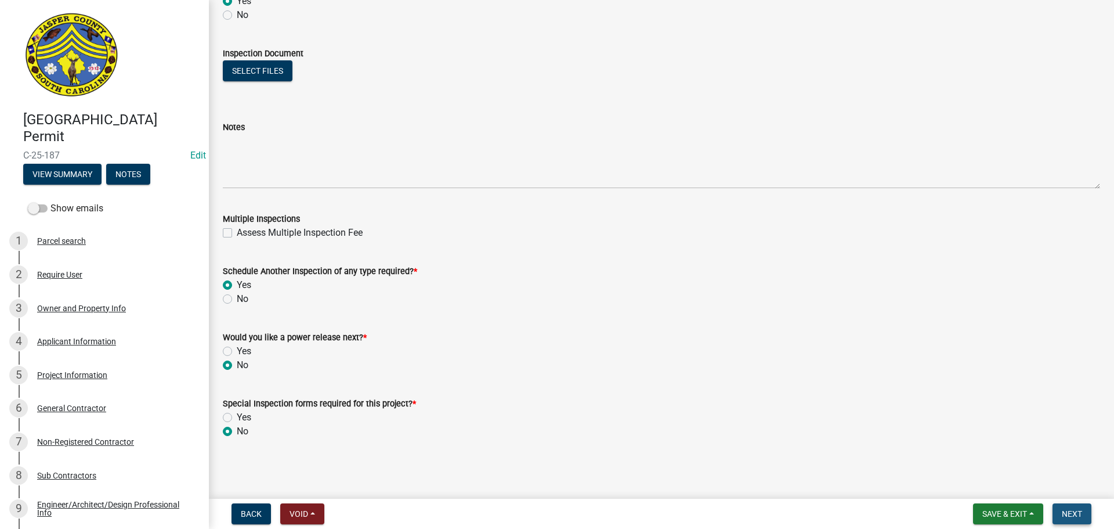
scroll to position [0, 0]
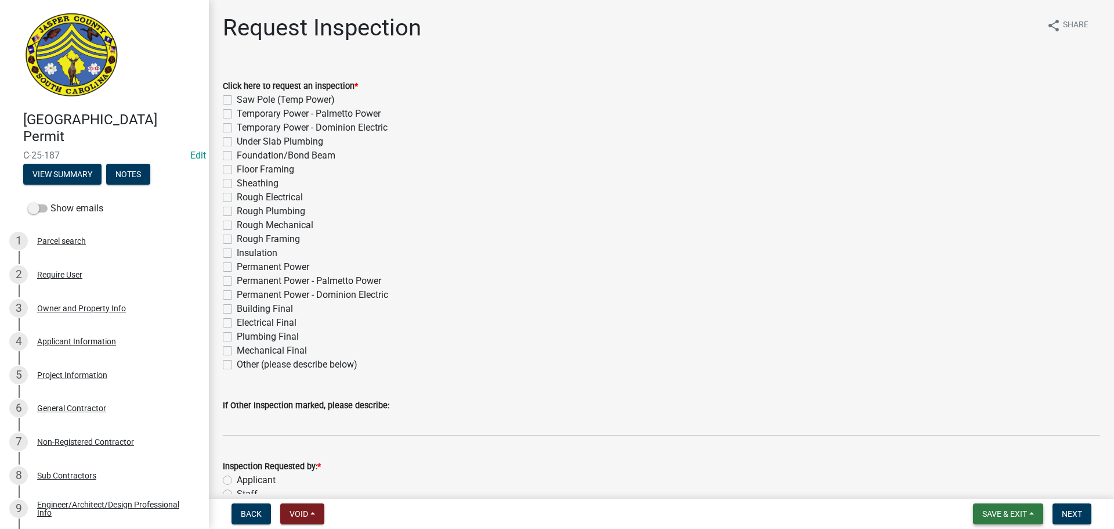
click at [1001, 507] on button "Save & Exit" at bounding box center [1008, 513] width 70 height 21
click at [1000, 485] on button "Save & Exit" at bounding box center [996, 483] width 93 height 28
